Goal: Information Seeking & Learning: Check status

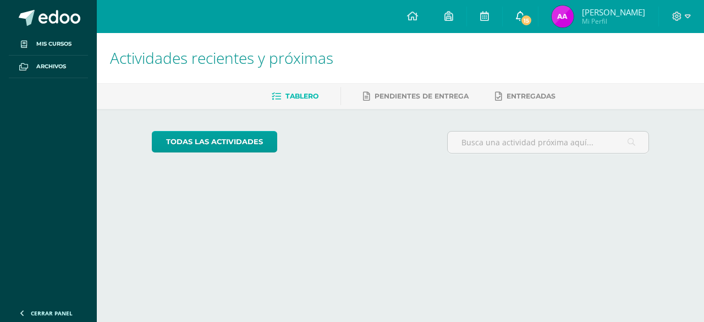
click at [538, 18] on link "15" at bounding box center [519, 16] width 35 height 33
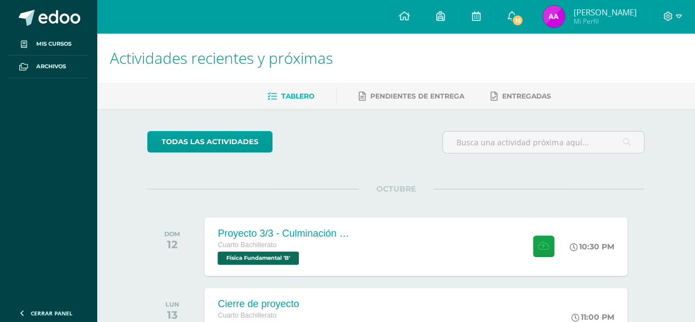
click at [530, 12] on div at bounding box center [529, 17] width 1 height 20
click at [516, 18] on icon at bounding box center [511, 16] width 9 height 10
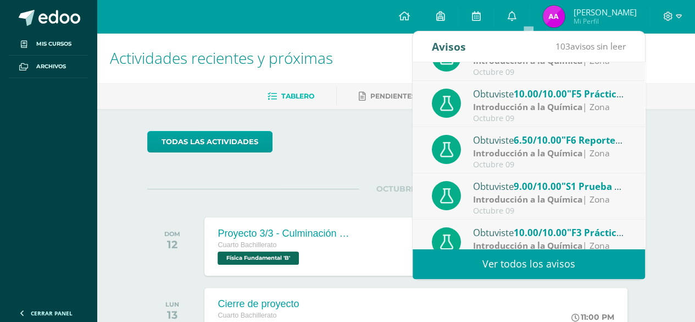
scroll to position [183, 0]
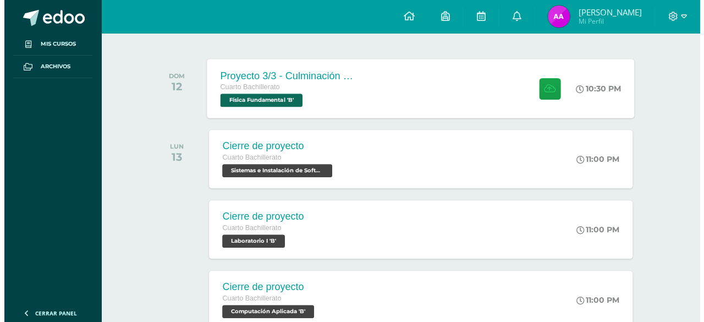
scroll to position [158, 0]
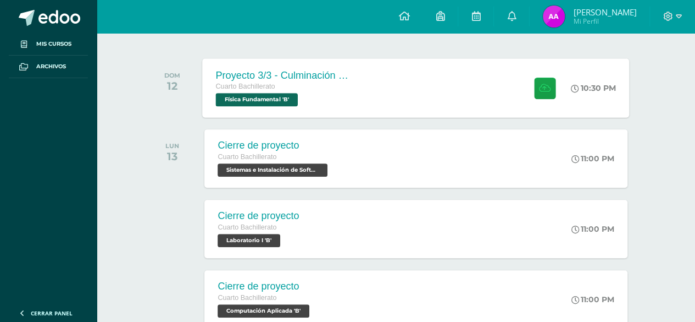
click at [336, 92] on div "Cuarto Bachillerato Física Fundamental 'B'" at bounding box center [282, 93] width 133 height 25
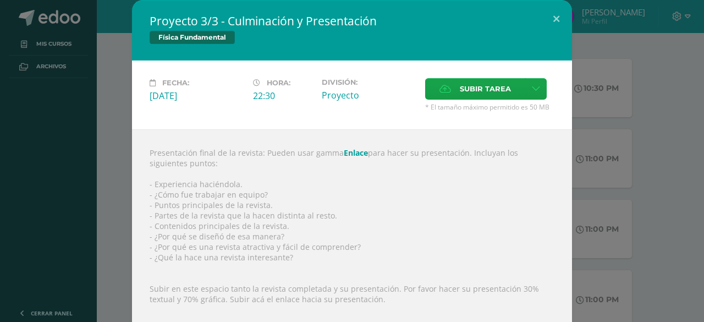
click at [345, 152] on link "Enlace" at bounding box center [356, 152] width 24 height 10
